Goal: Task Accomplishment & Management: Manage account settings

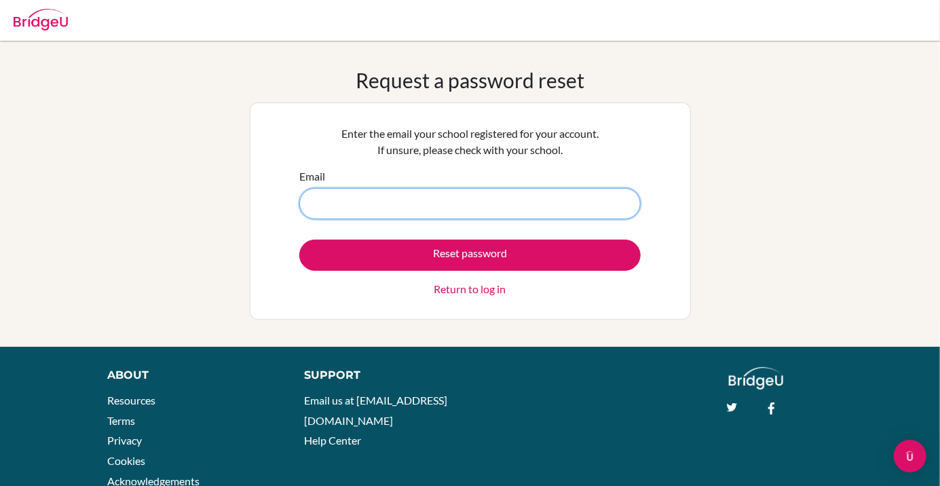
click at [587, 206] on input "Email" at bounding box center [469, 203] width 341 height 31
type input "[PERSON_NAME][EMAIL_ADDRESS][PERSON_NAME][DOMAIN_NAME]"
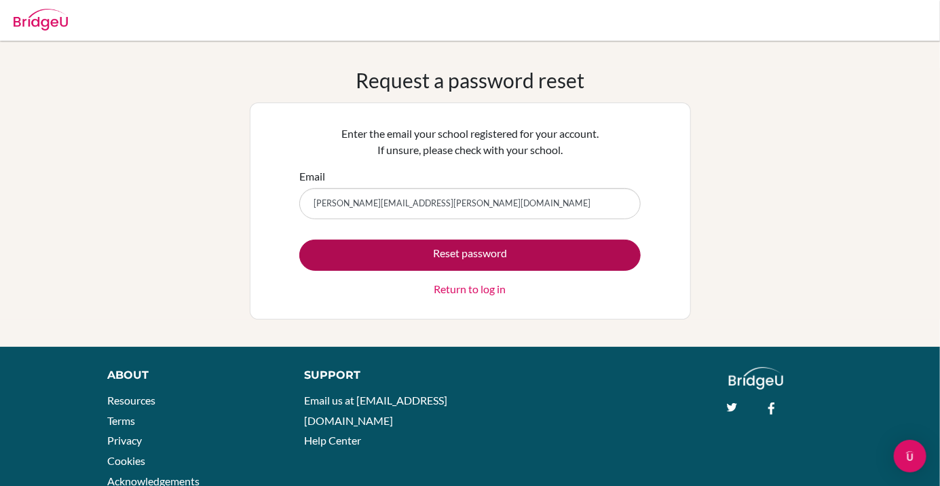
click at [572, 256] on button "Reset password" at bounding box center [469, 254] width 341 height 31
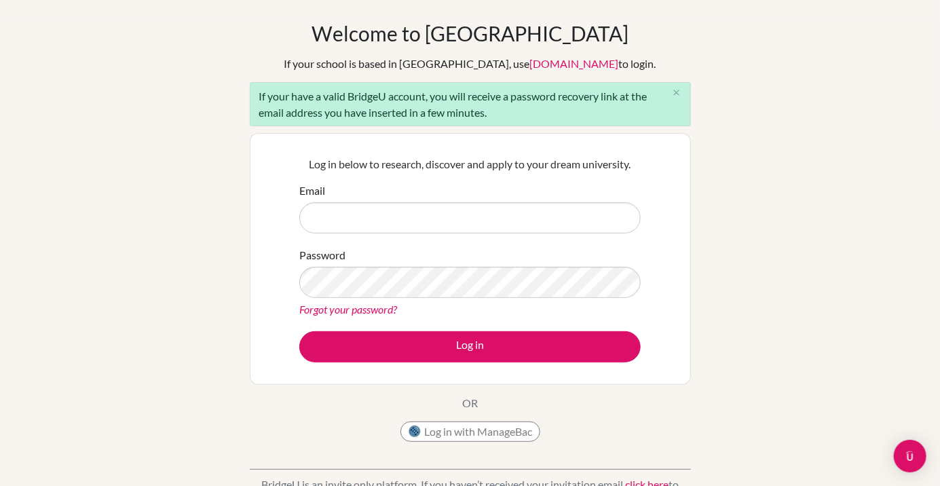
scroll to position [47, 0]
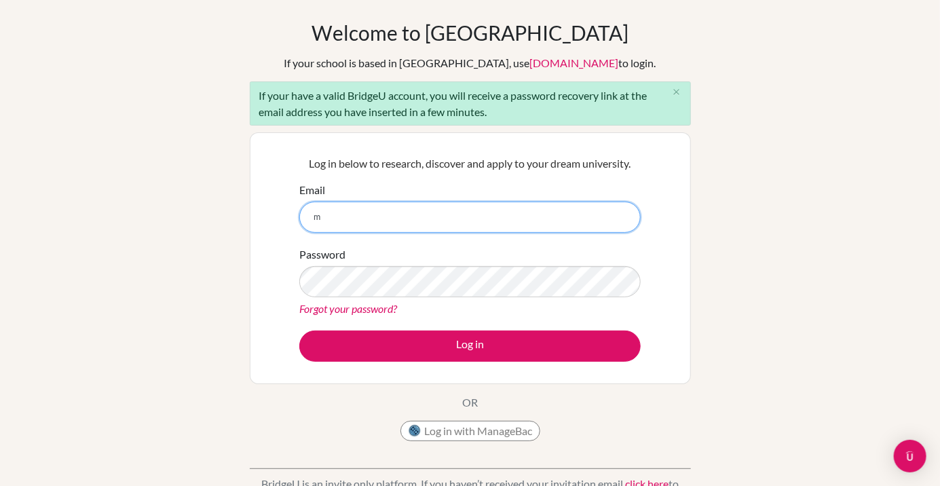
type input "[PERSON_NAME][EMAIL_ADDRESS][PERSON_NAME][DOMAIN_NAME]"
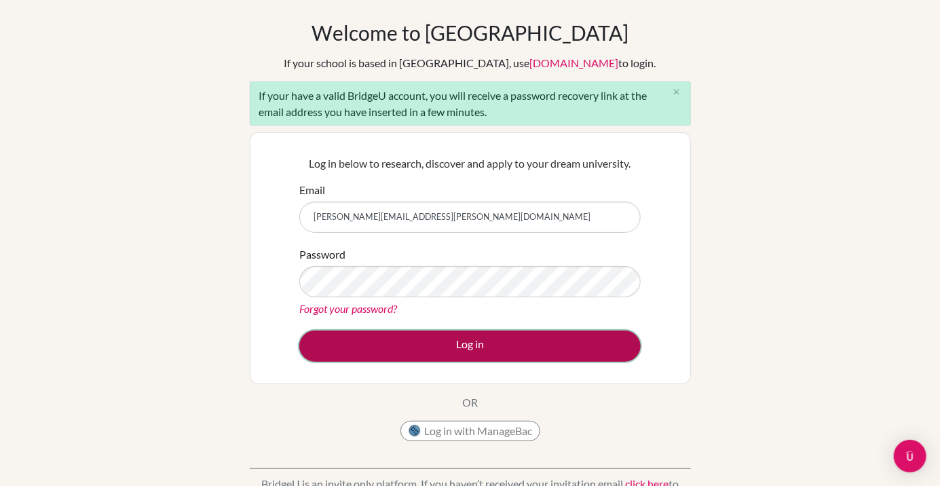
click at [540, 353] on button "Log in" at bounding box center [469, 345] width 341 height 31
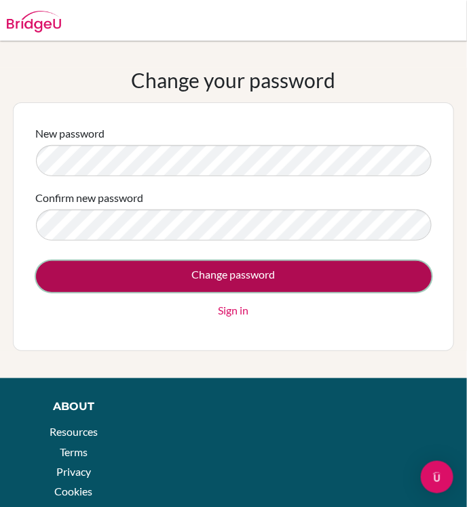
click at [223, 288] on input "Change password" at bounding box center [233, 276] width 395 height 31
